Goal: Complete application form

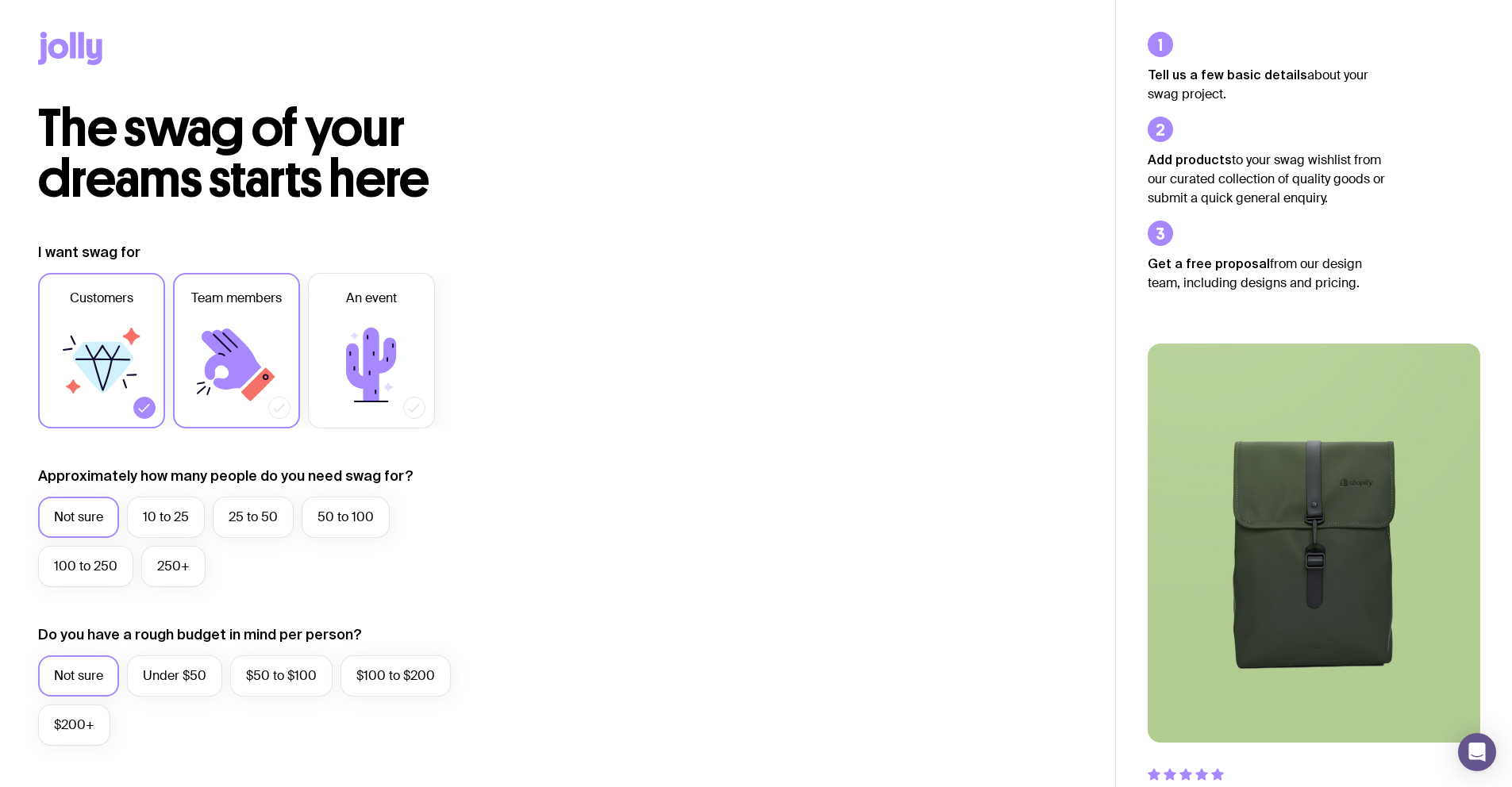
click at [249, 395] on icon at bounding box center [258, 384] width 34 height 34
click at [0, 0] on input "Team members" at bounding box center [0, 0] width 0 height 0
click at [94, 335] on icon at bounding box center [101, 365] width 95 height 95
click at [0, 0] on input "Customers" at bounding box center [0, 0] width 0 height 0
click at [94, 335] on icon at bounding box center [101, 365] width 95 height 95
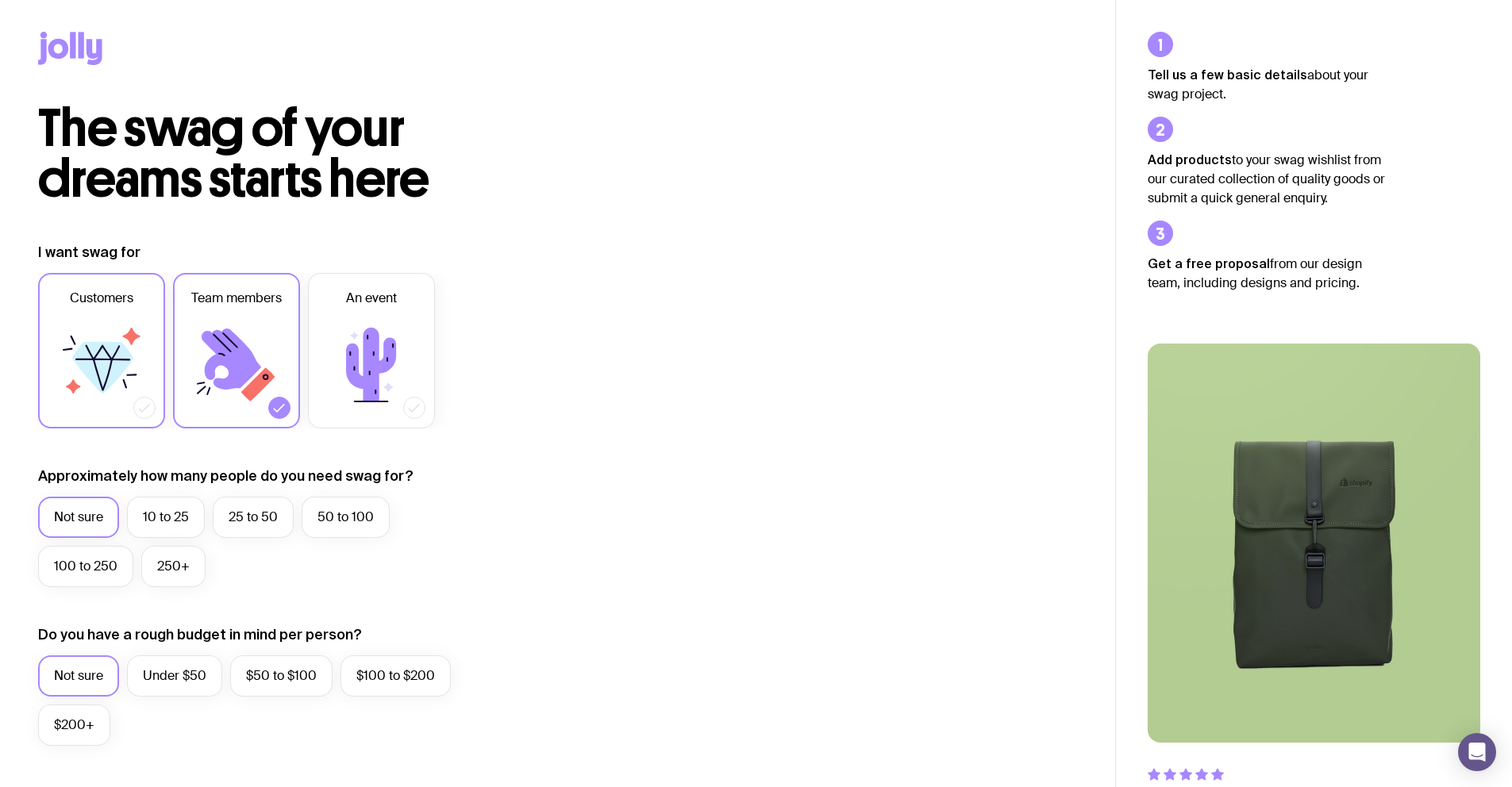
click at [0, 0] on input "Customers" at bounding box center [0, 0] width 0 height 0
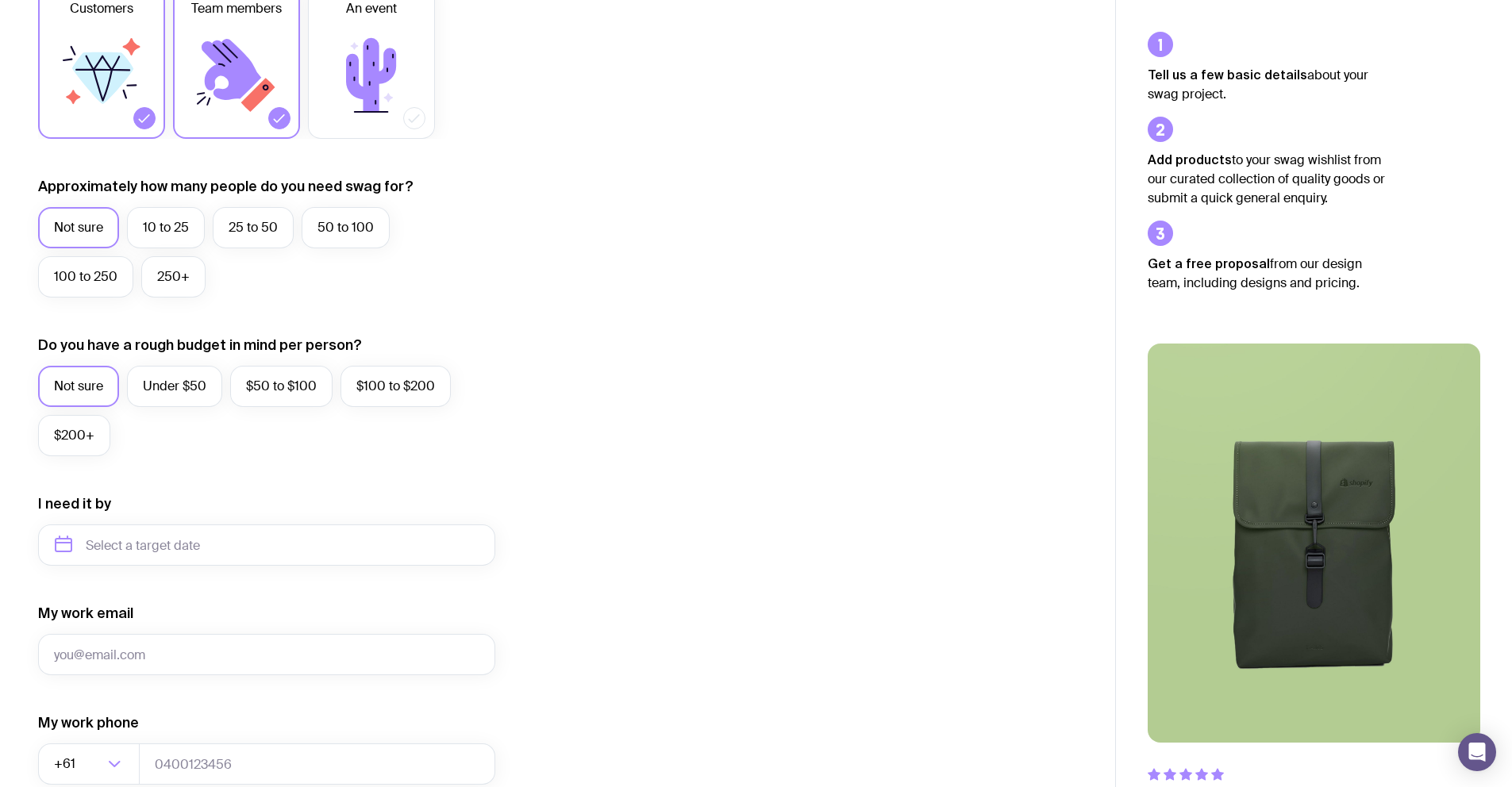
scroll to position [363, 0]
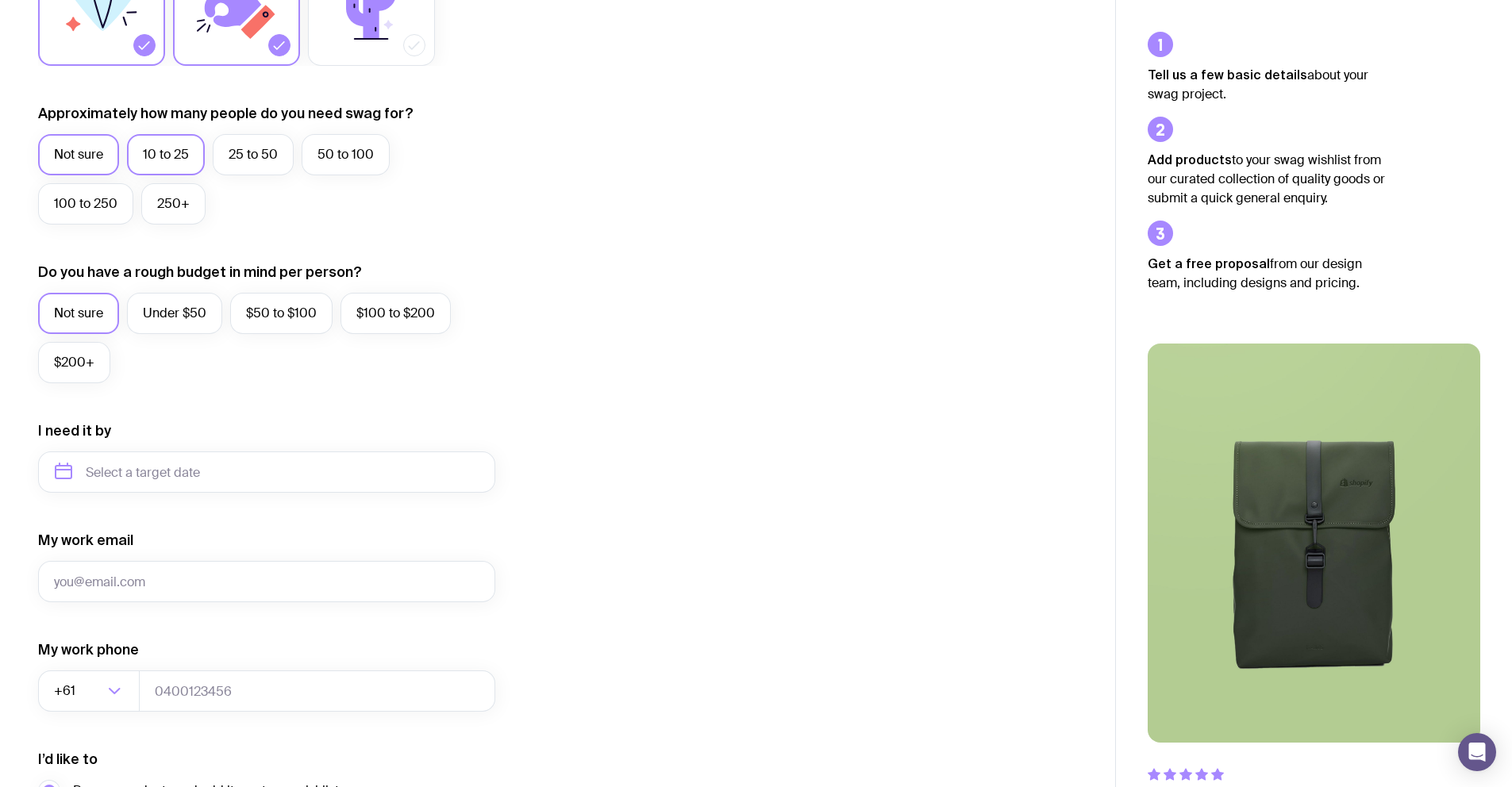
click at [133, 160] on label "10 to 25" at bounding box center [166, 155] width 78 height 42
click at [0, 0] on input "10 to 25" at bounding box center [0, 0] width 0 height 0
click at [177, 319] on label "Under $50" at bounding box center [174, 313] width 95 height 42
click at [0, 0] on input "Under $50" at bounding box center [0, 0] width 0 height 0
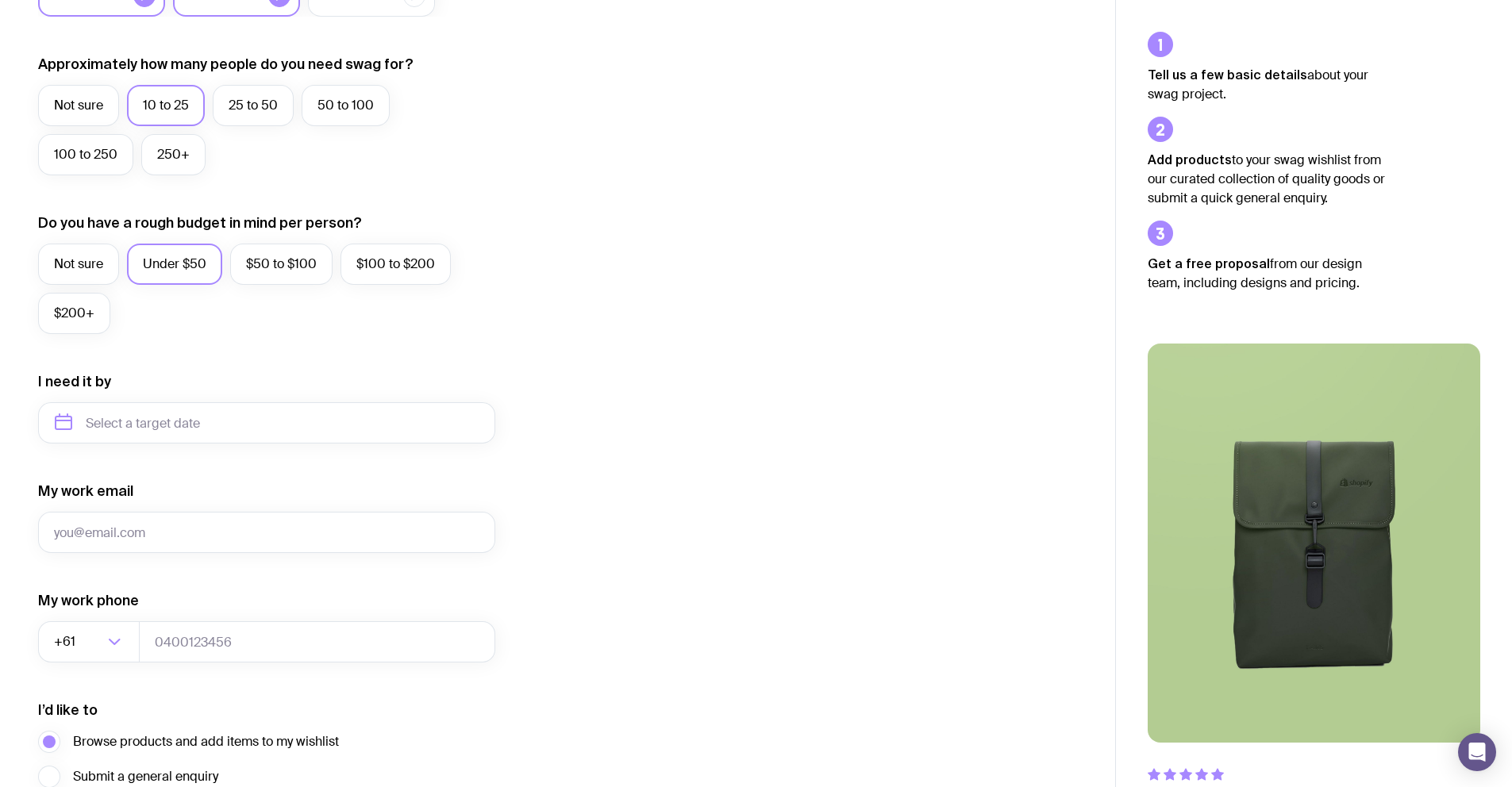
scroll to position [489, 0]
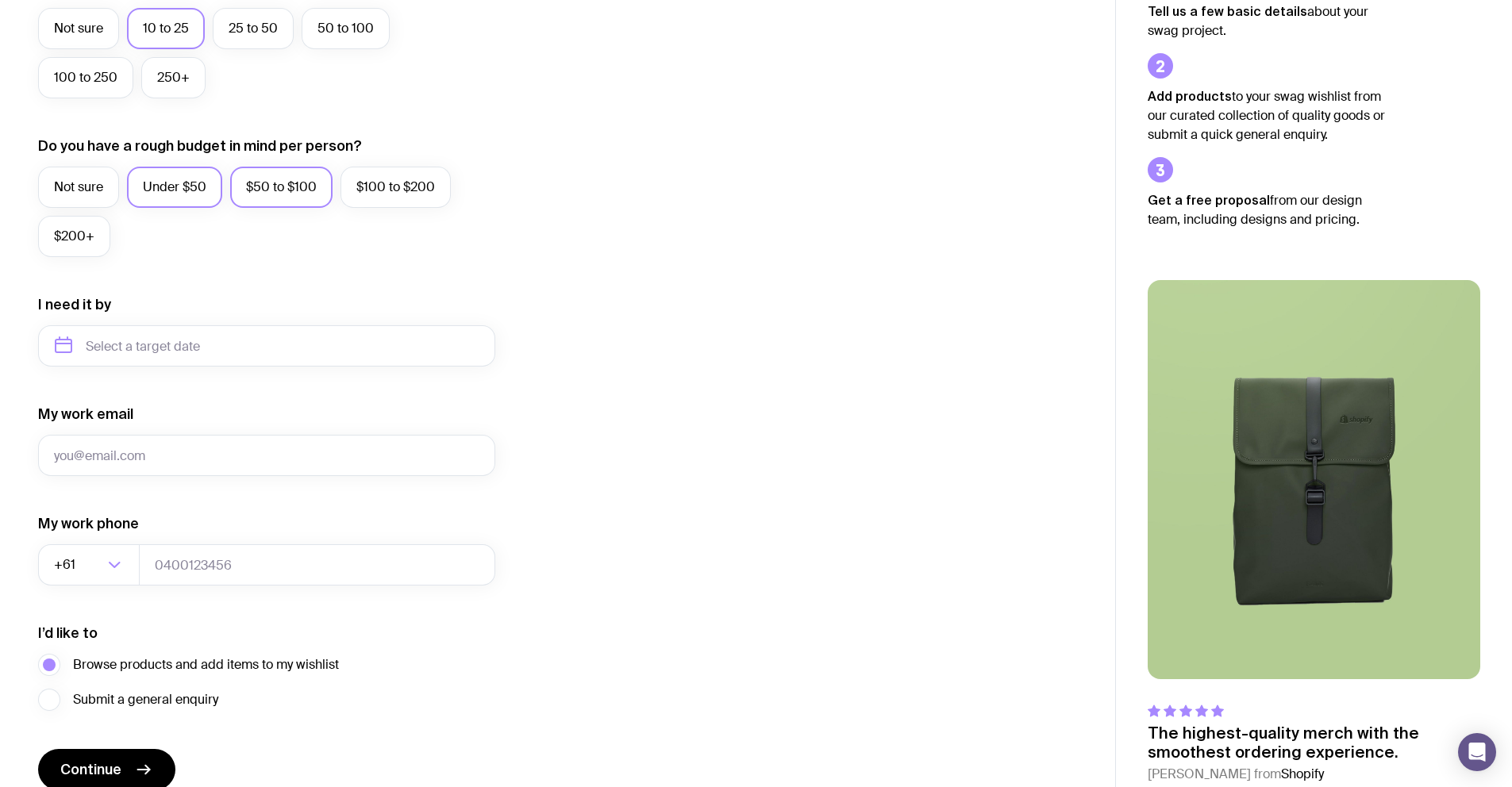
click at [284, 202] on label "$50 to $100" at bounding box center [281, 187] width 103 height 42
click at [0, 0] on input "$50 to $100" at bounding box center [0, 0] width 0 height 0
click at [296, 333] on input "text" at bounding box center [267, 345] width 457 height 42
click at [149, 548] on button "Nov" at bounding box center [139, 542] width 58 height 31
type input "[DATE]"
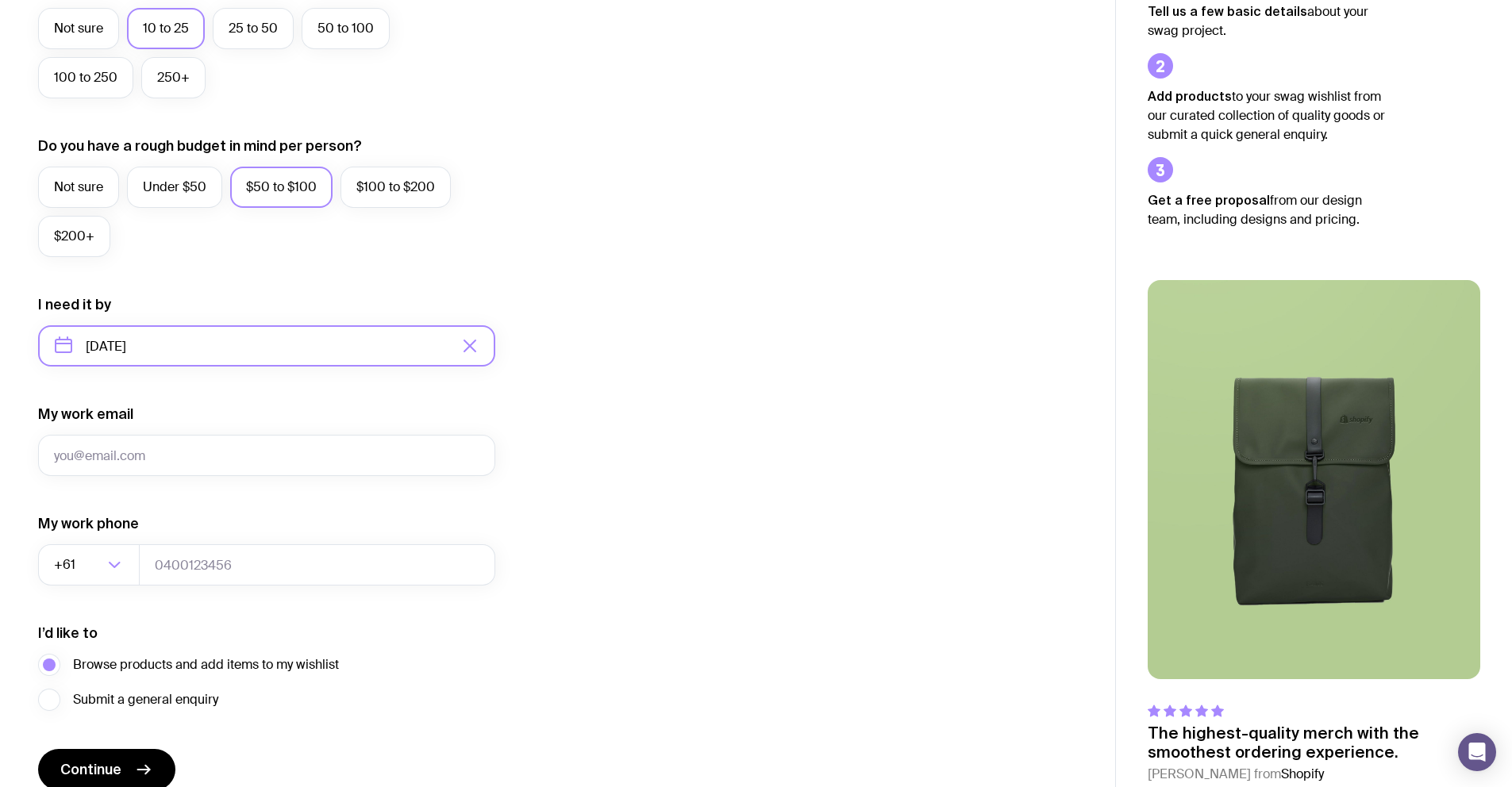
click at [223, 350] on input "[DATE]" at bounding box center [267, 345] width 457 height 42
click at [197, 524] on div "Jan Feb Mar Apr May Jun [DATE] Aug Sep Oct Nov Dec" at bounding box center [139, 493] width 203 height 144
click at [580, 409] on div "I want swag for Customers Team members An event Approximately how many people d…" at bounding box center [557, 272] width 1039 height 1037
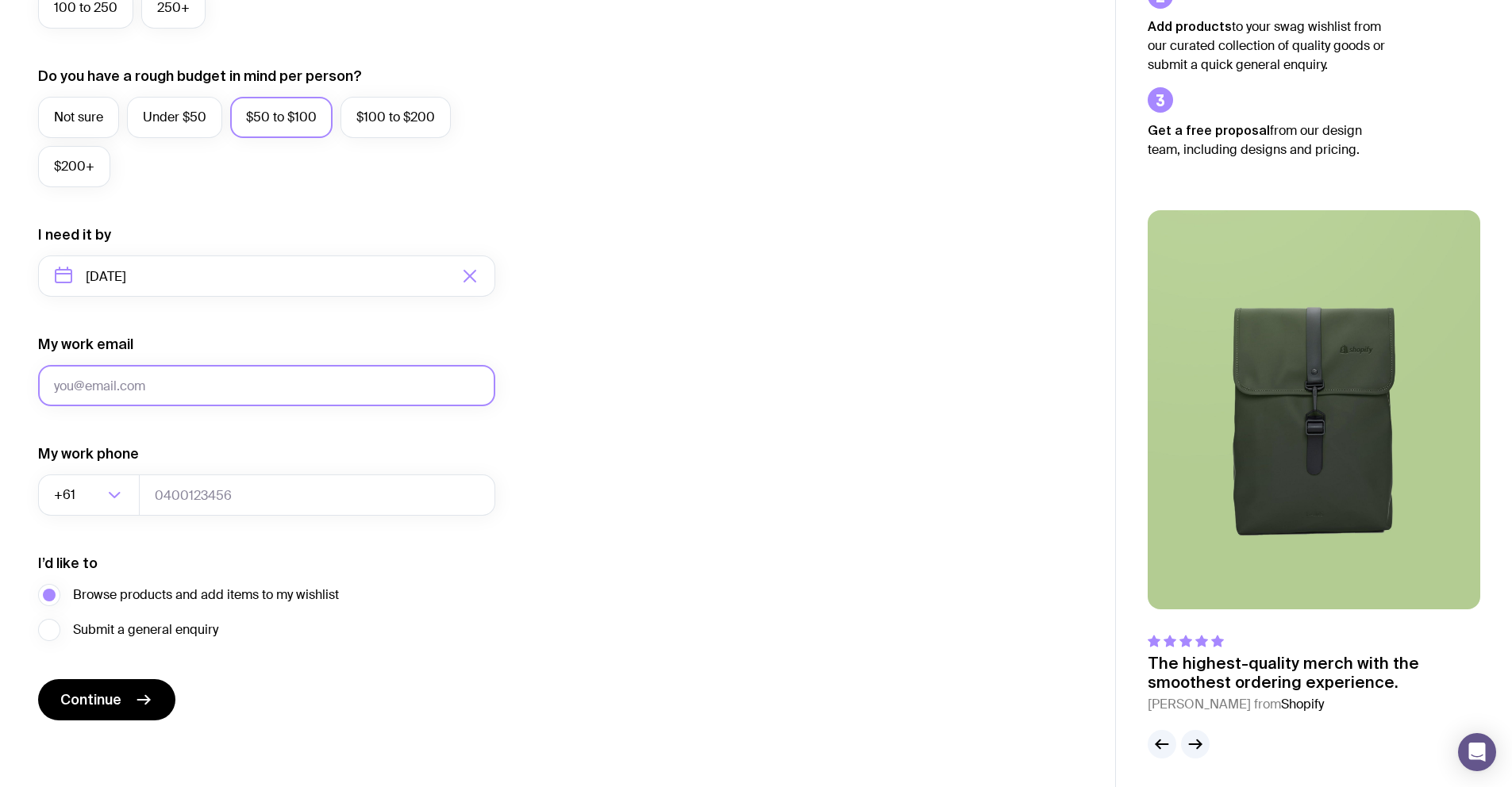
scroll to position [562, 0]
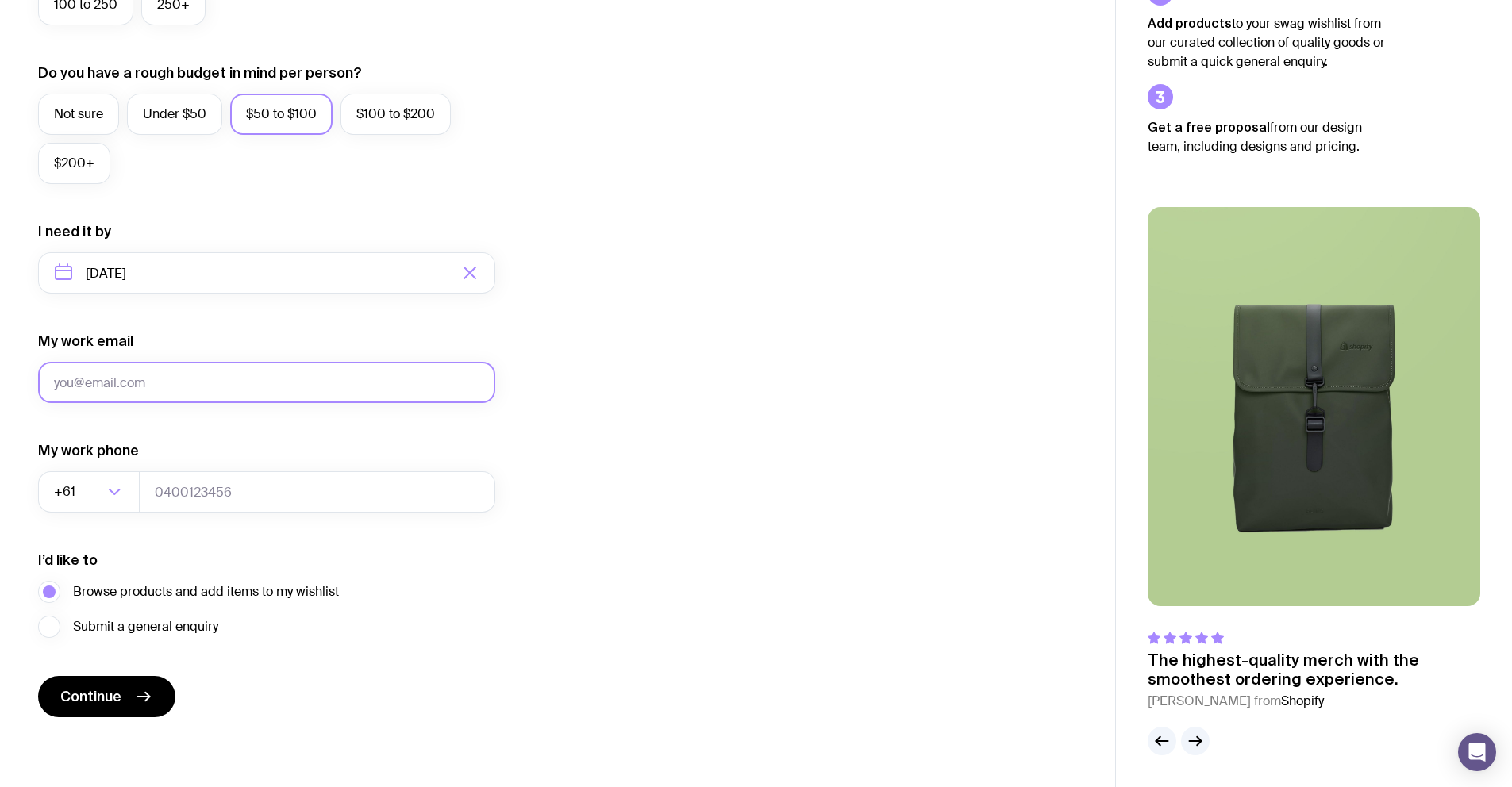
click at [235, 379] on input "My work email" at bounding box center [267, 382] width 457 height 42
